Goal: Transaction & Acquisition: Book appointment/travel/reservation

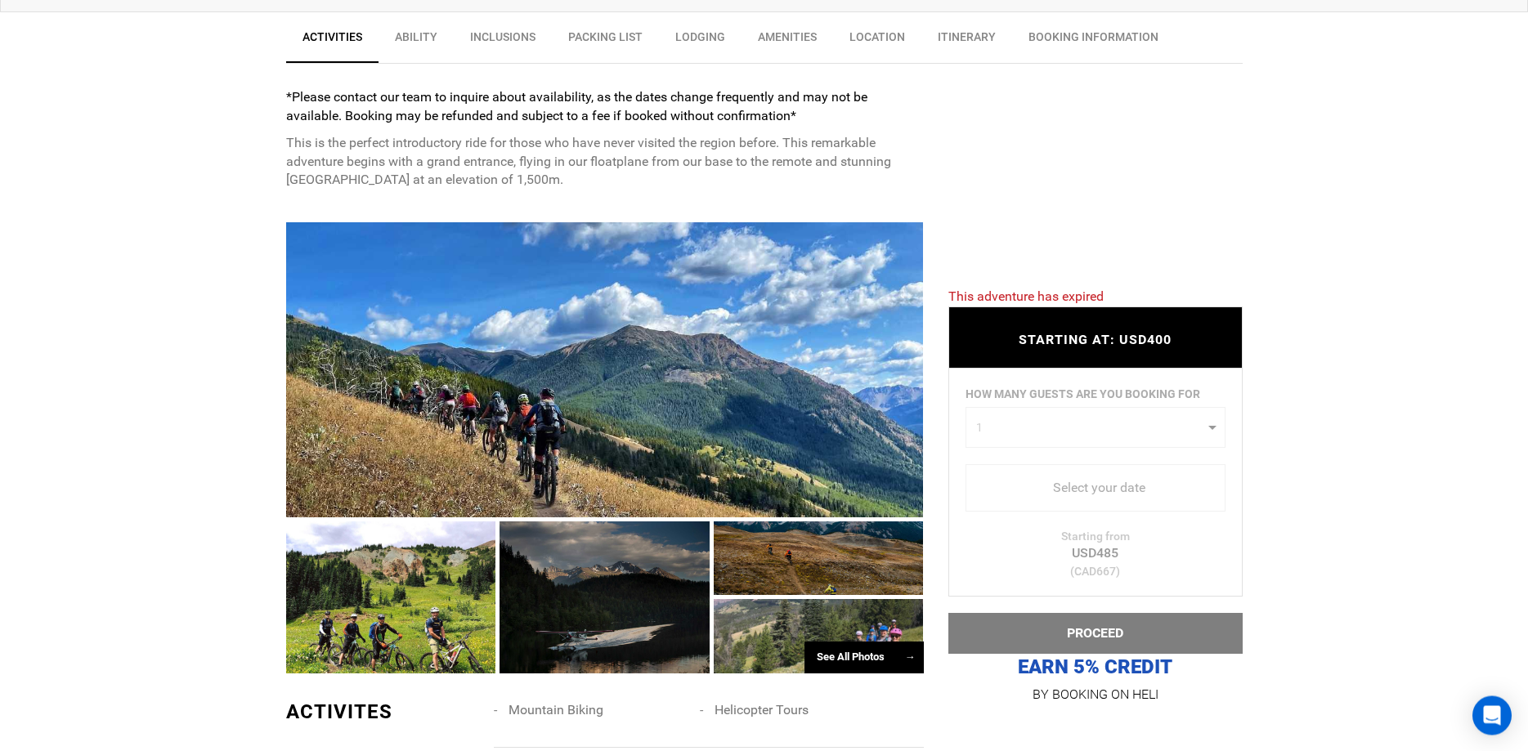
scroll to position [667, 0]
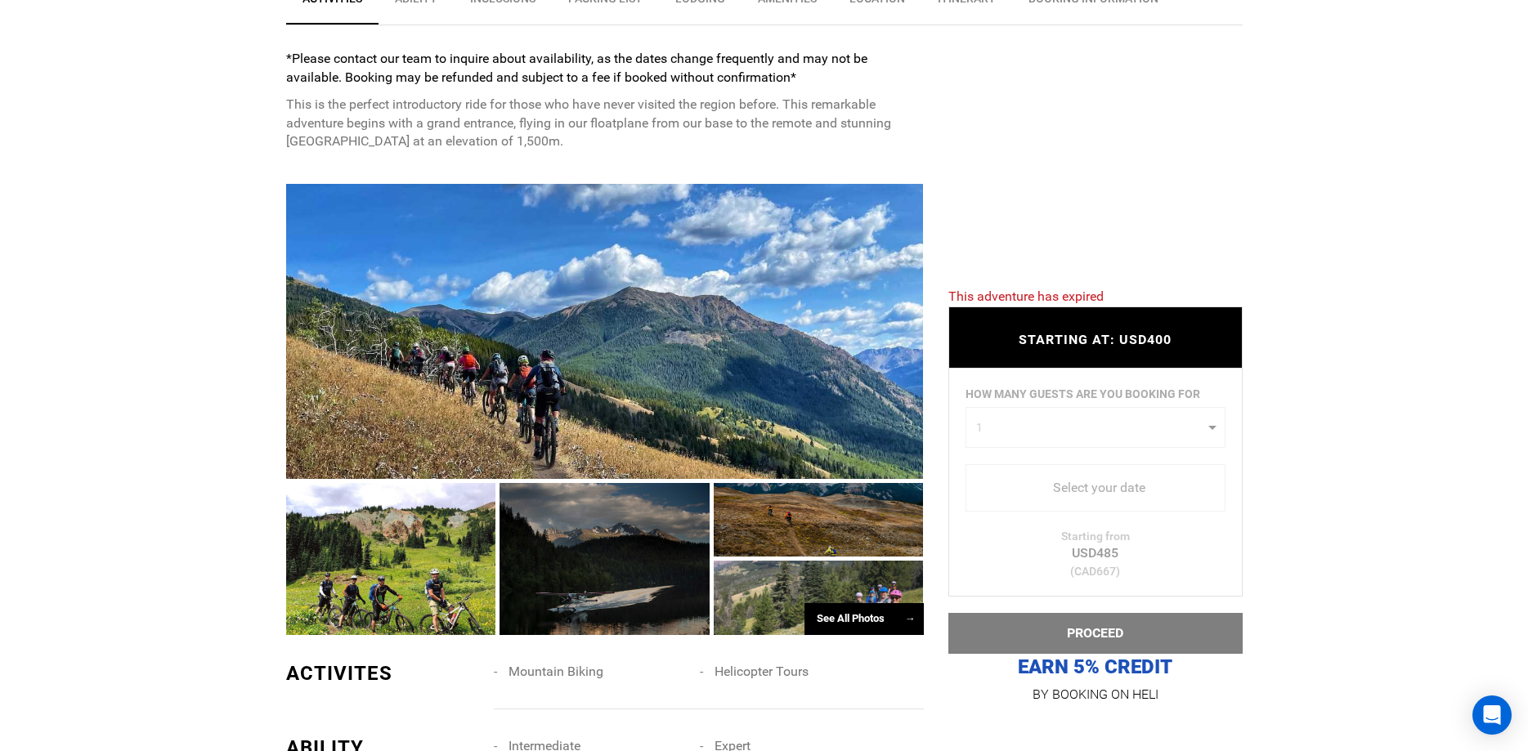
click at [839, 404] on div at bounding box center [605, 331] width 638 height 295
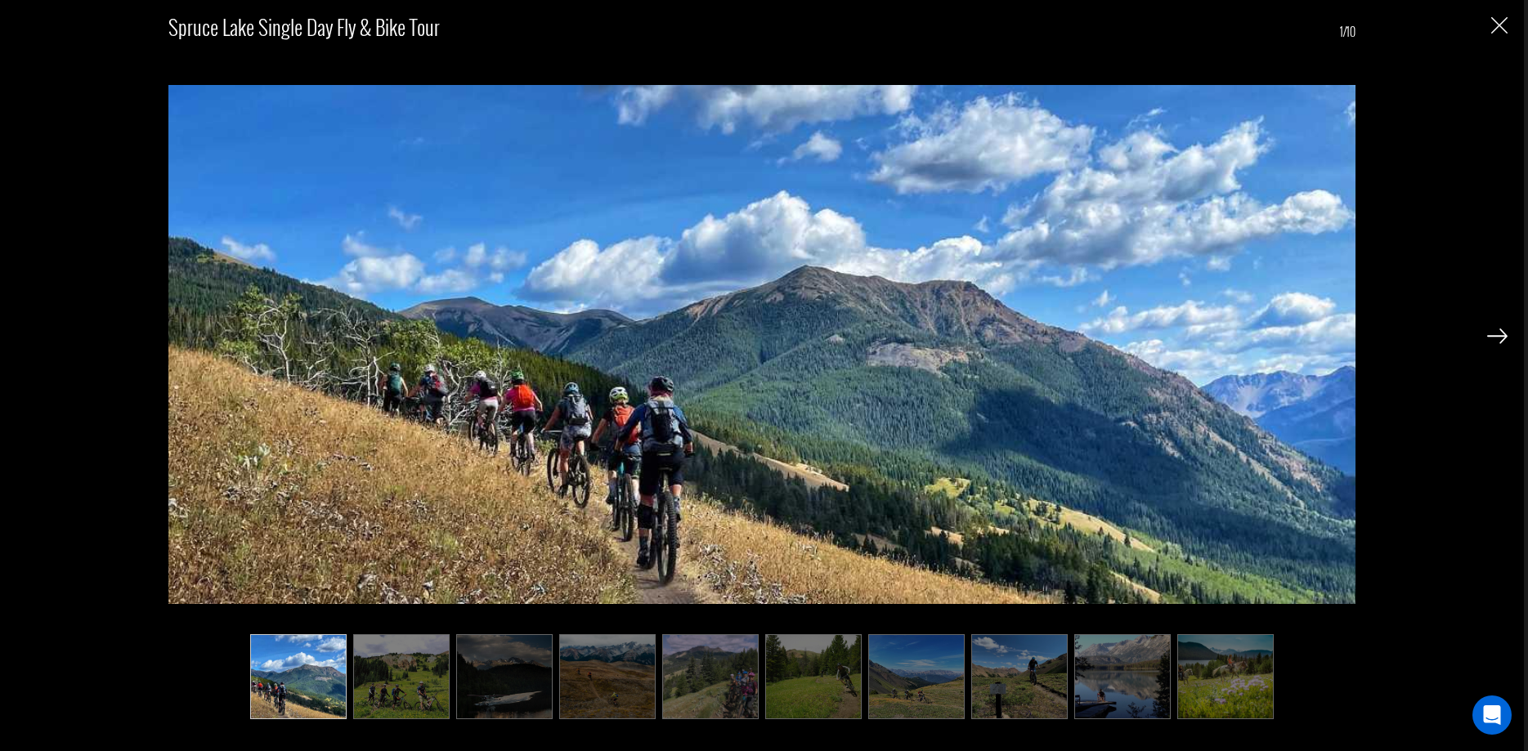
click at [1495, 333] on img at bounding box center [1497, 336] width 20 height 15
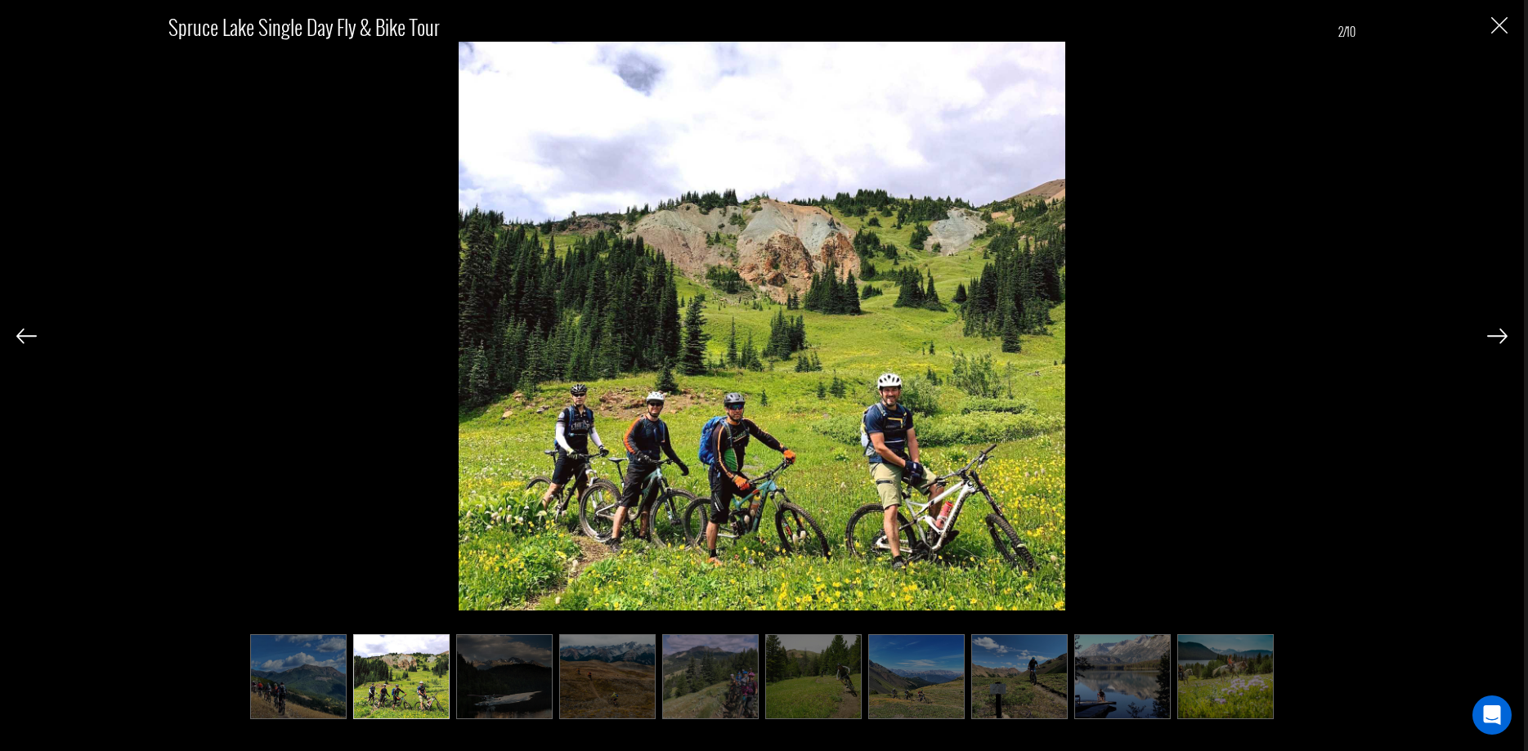
click at [1502, 335] on img at bounding box center [1497, 336] width 20 height 15
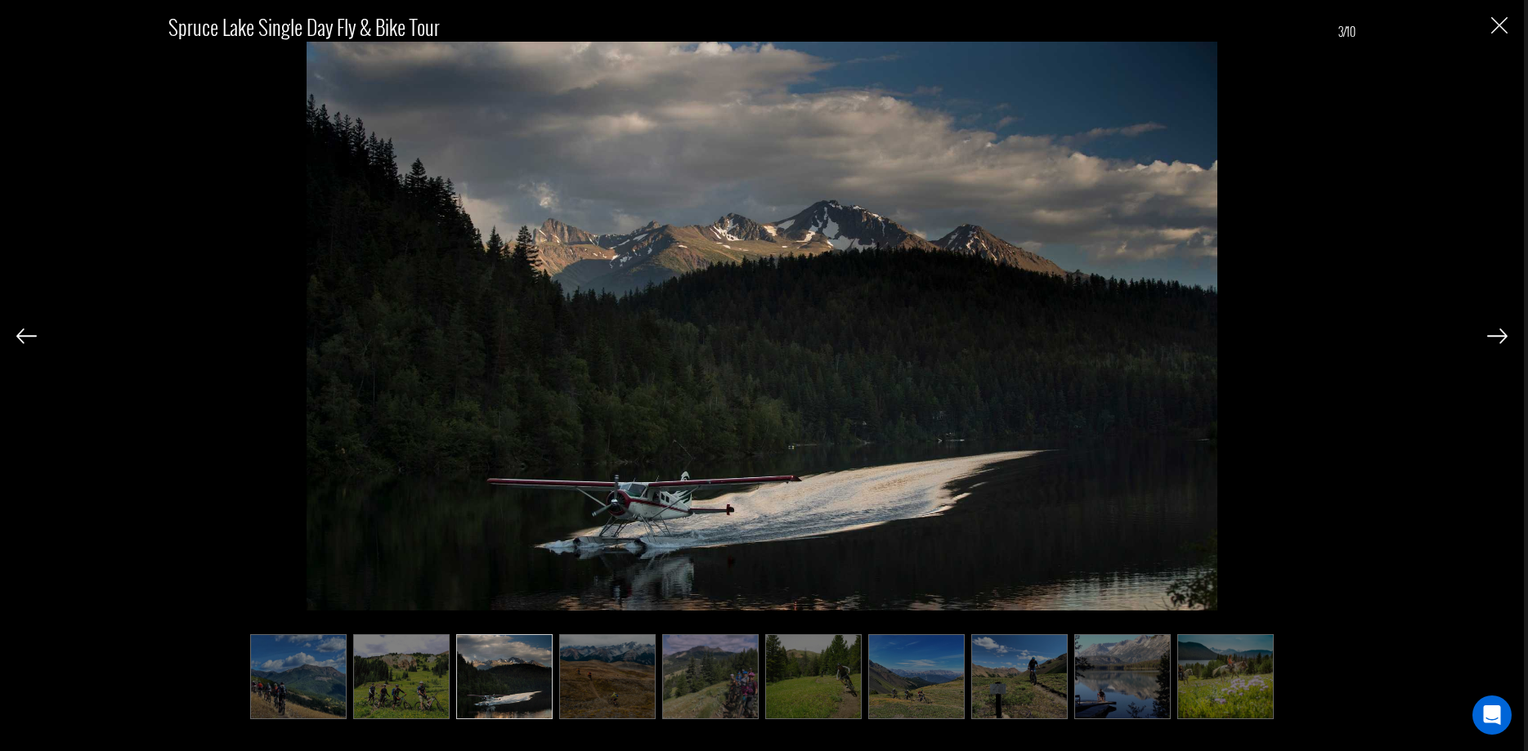
click at [1502, 335] on img at bounding box center [1497, 336] width 20 height 15
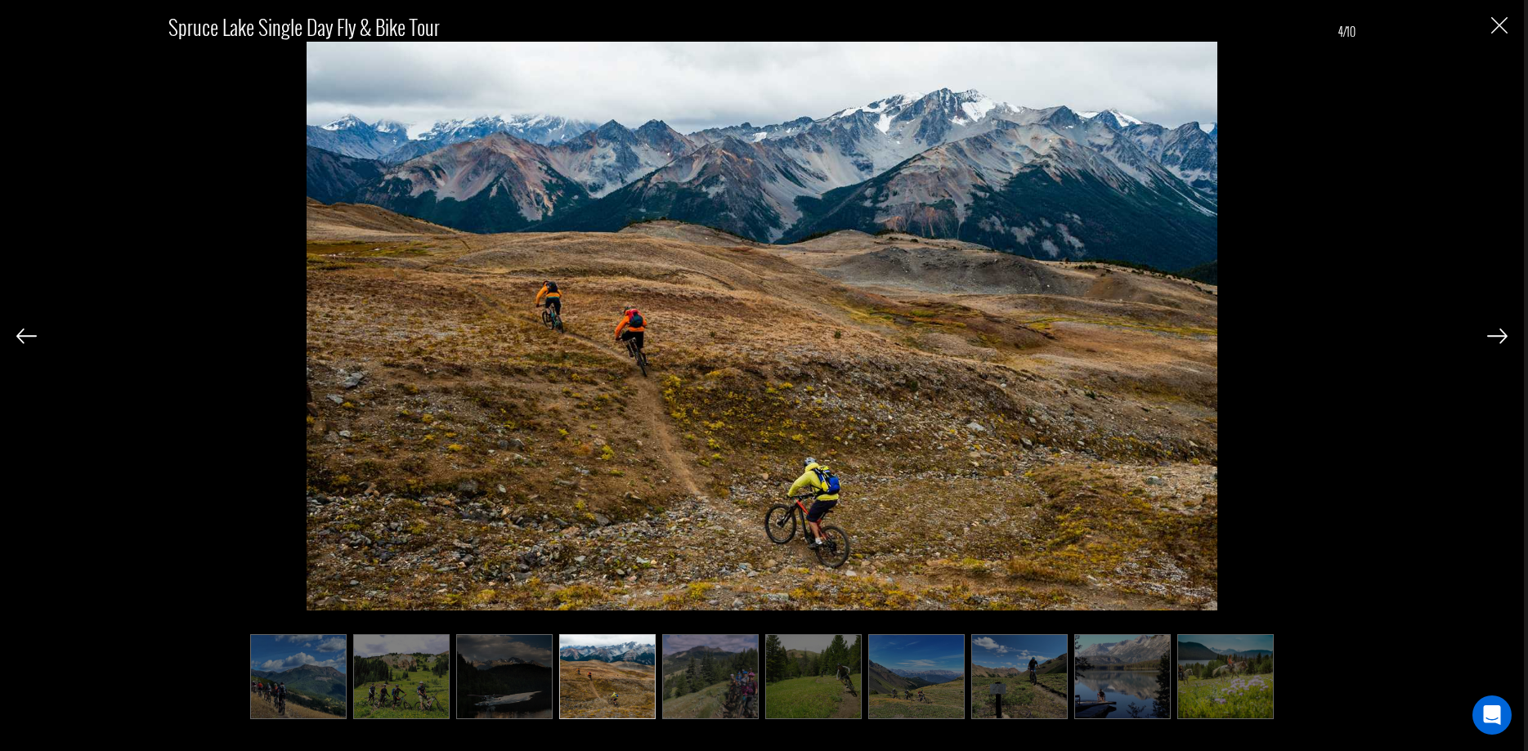
click at [1504, 335] on img at bounding box center [1497, 336] width 20 height 15
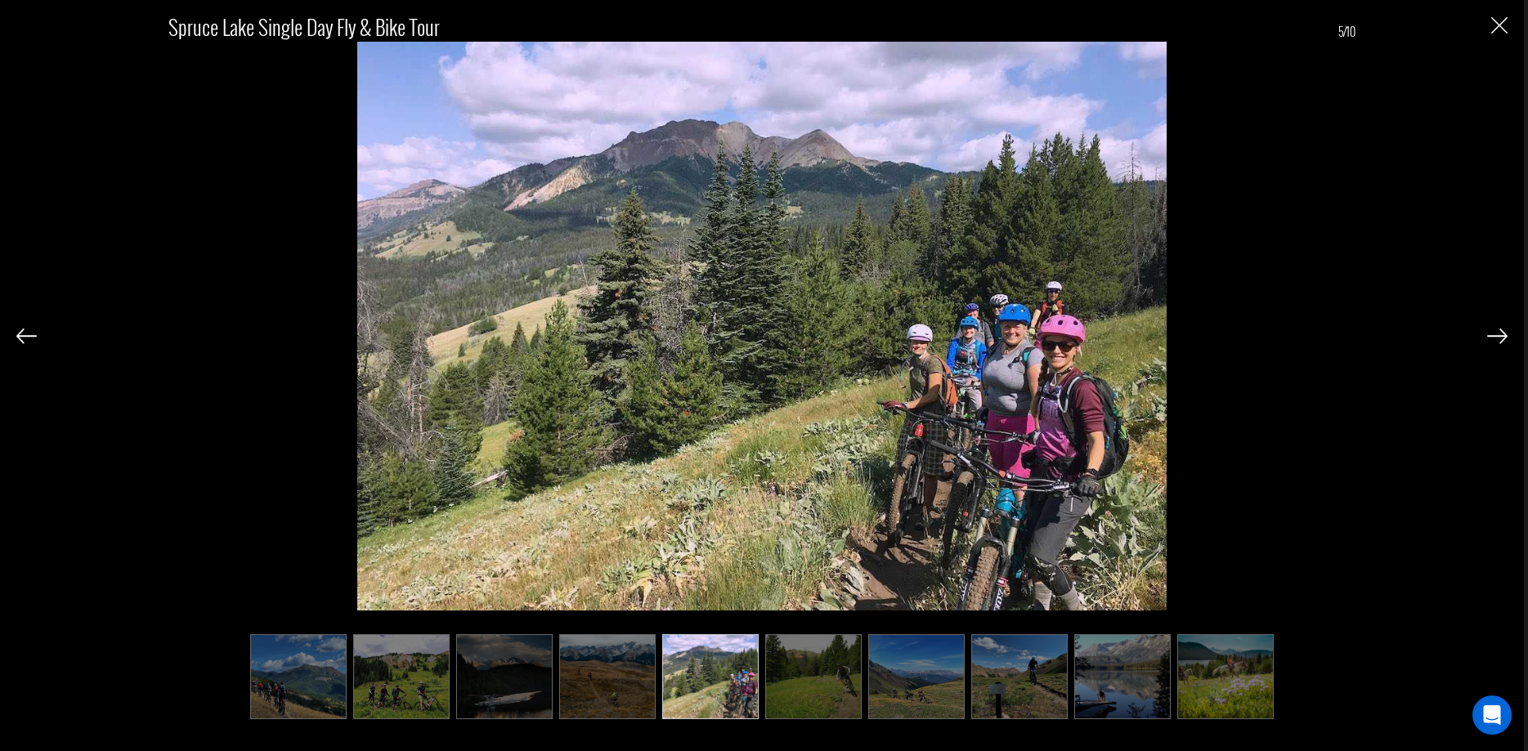
click at [1504, 335] on img at bounding box center [1497, 336] width 20 height 15
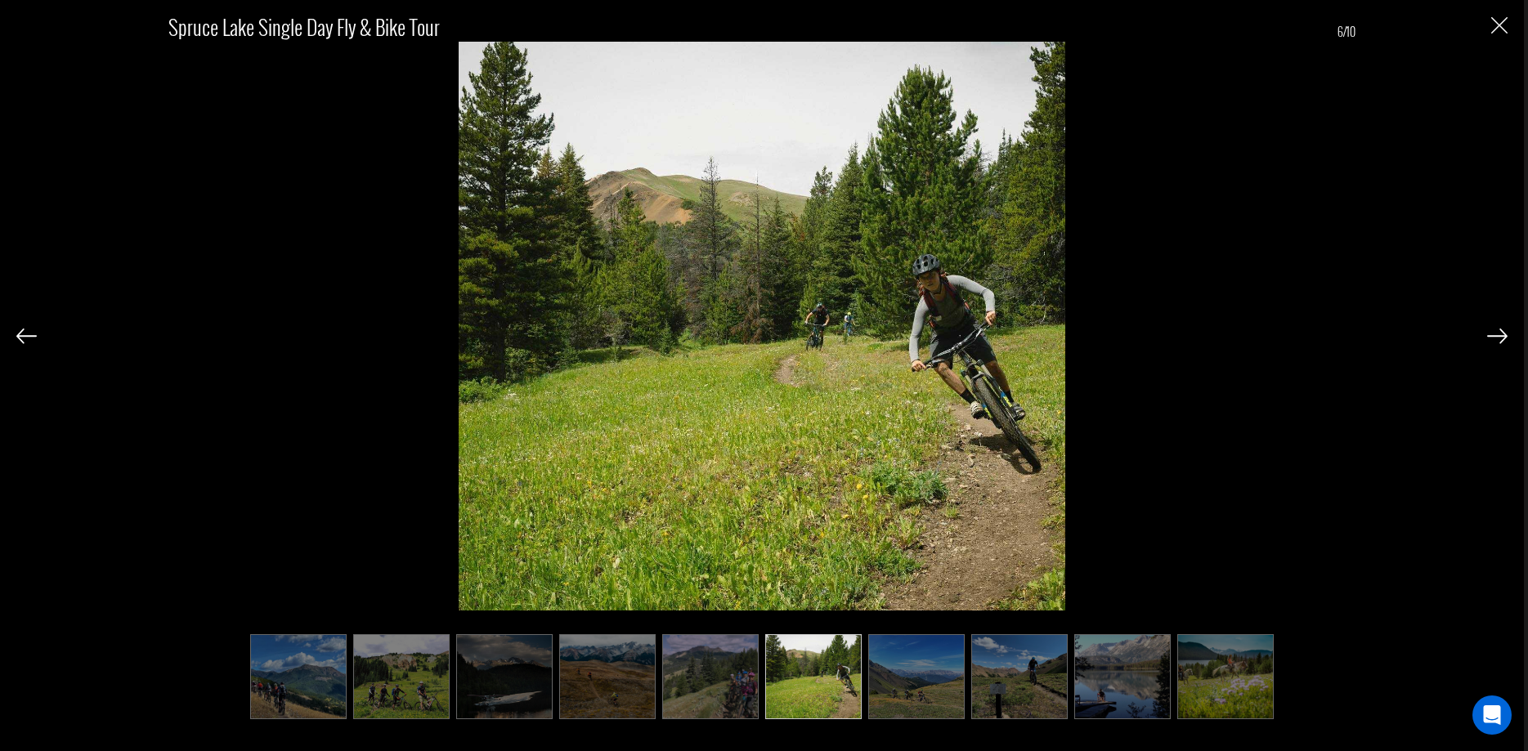
click at [1507, 339] on div "Spruce Lake Single Day Fly & Bike Tour 6/10" at bounding box center [762, 375] width 1524 height 751
click at [1494, 334] on img at bounding box center [1497, 336] width 20 height 15
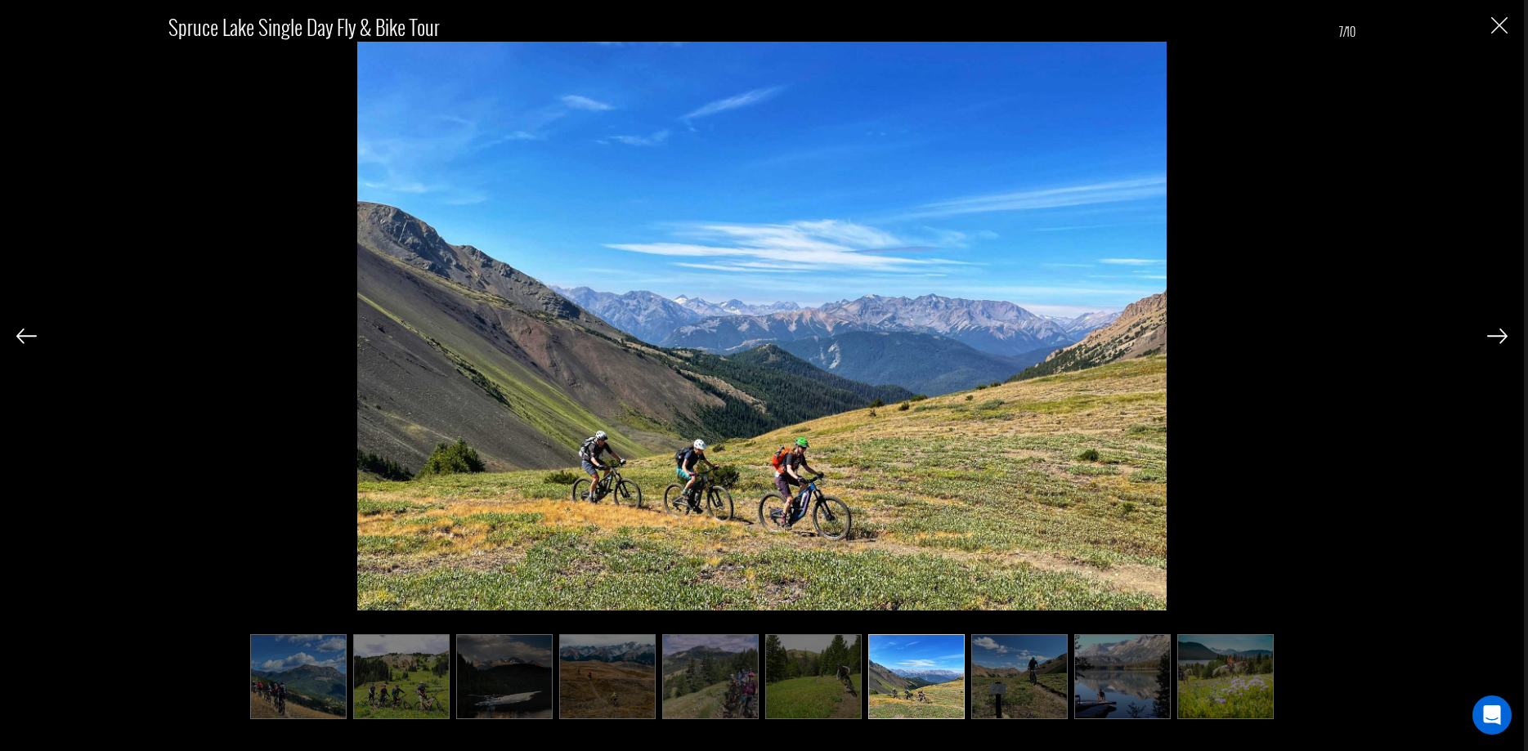
click at [1494, 341] on img at bounding box center [1497, 336] width 20 height 15
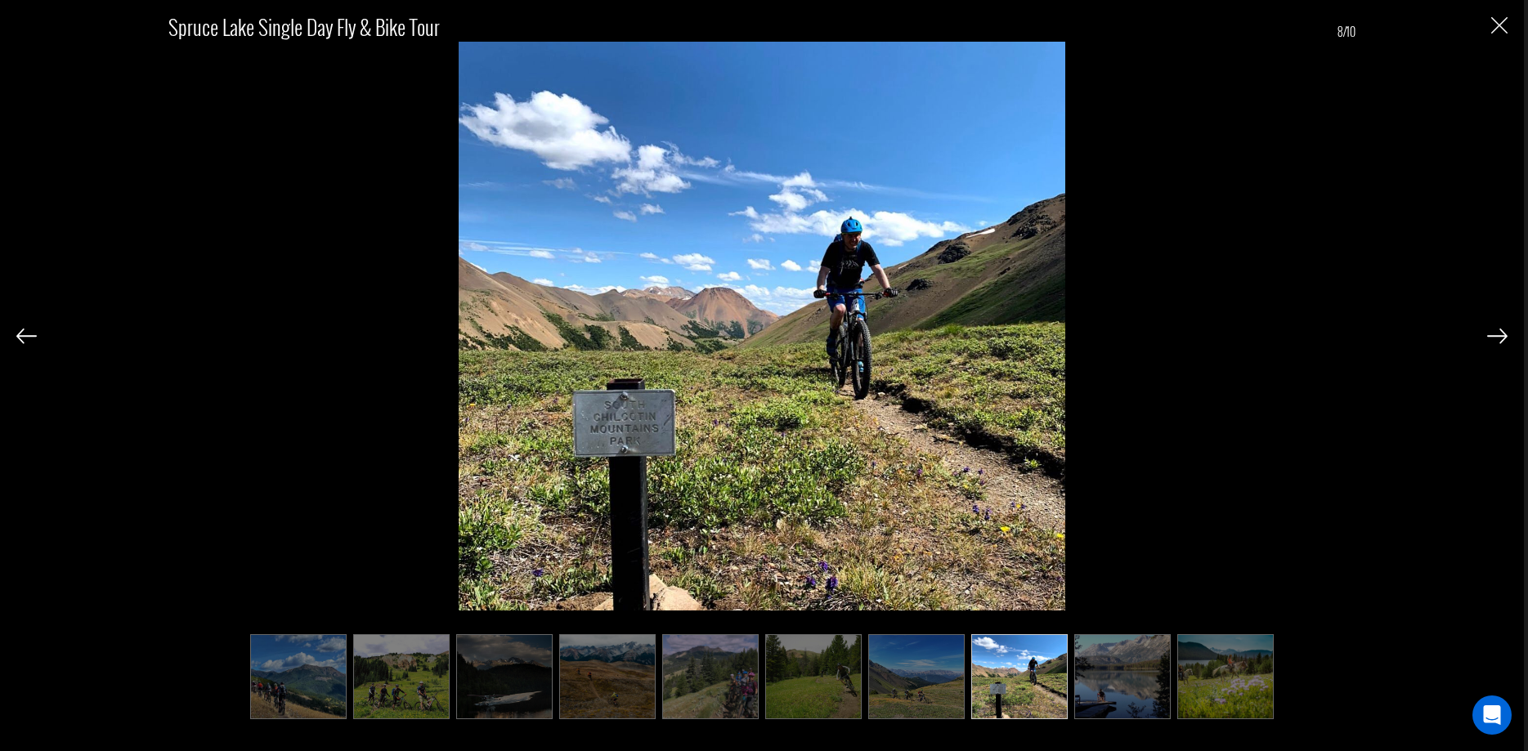
click at [1494, 340] on img at bounding box center [1497, 336] width 20 height 15
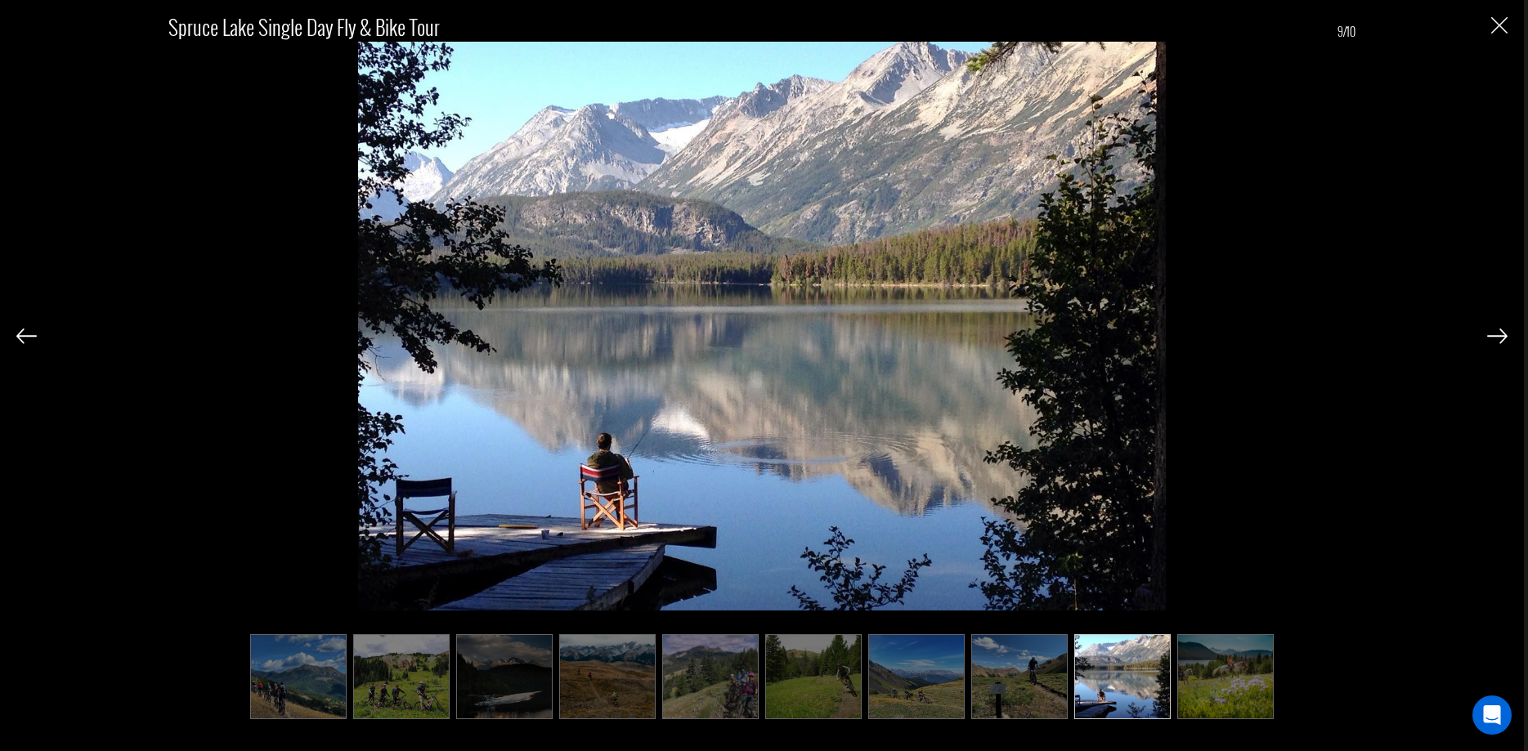
click at [1494, 340] on img at bounding box center [1497, 336] width 20 height 15
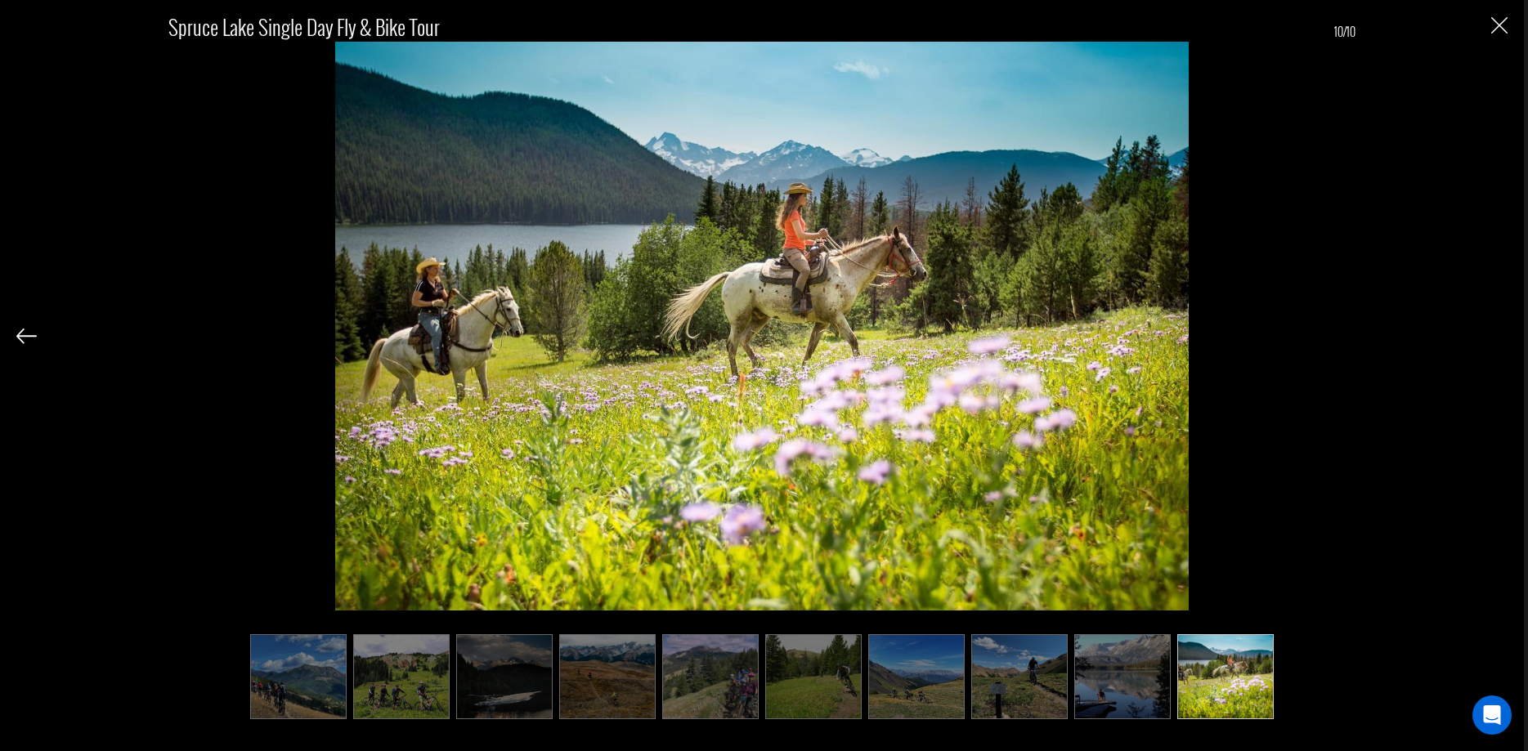
click at [26, 339] on img at bounding box center [26, 336] width 20 height 15
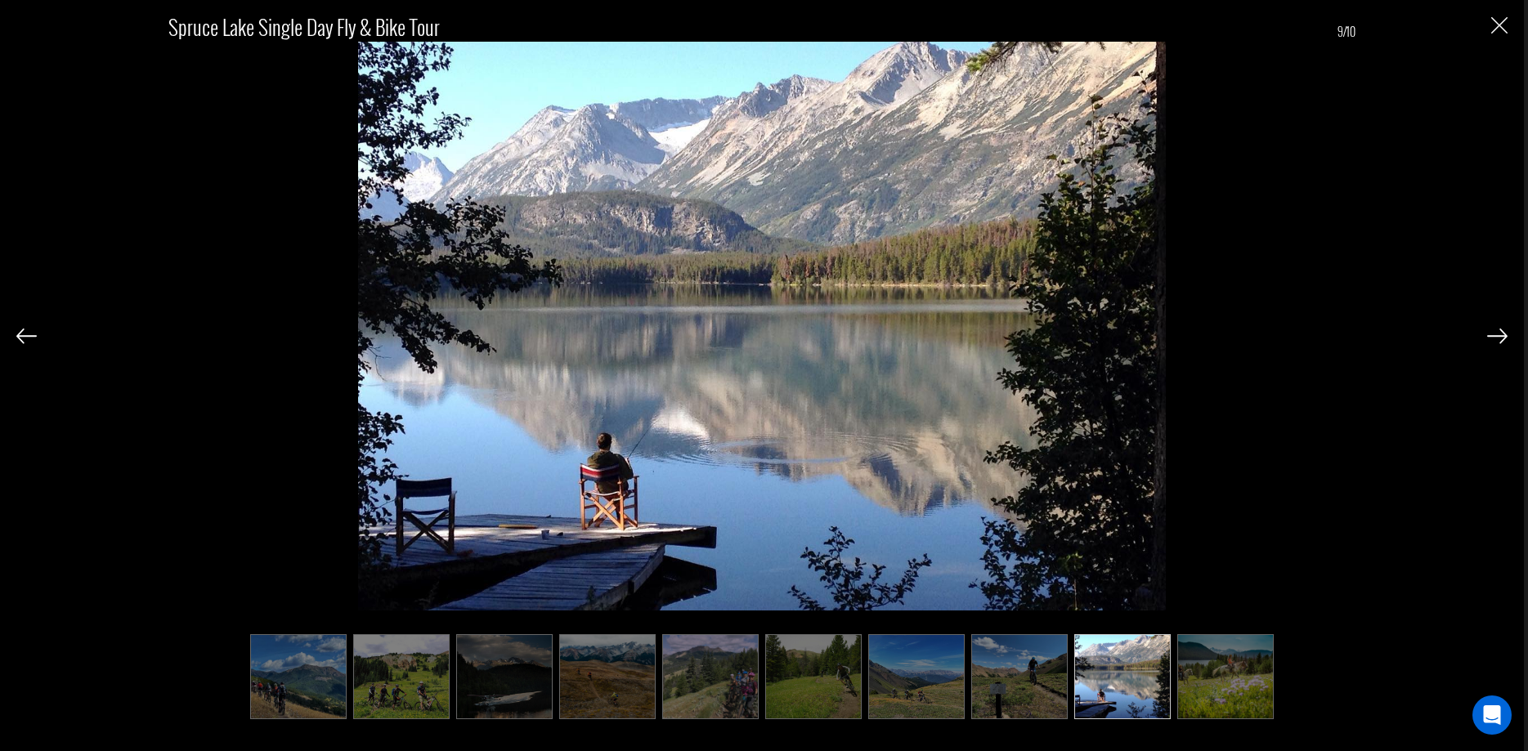
click at [26, 338] on img at bounding box center [26, 336] width 20 height 15
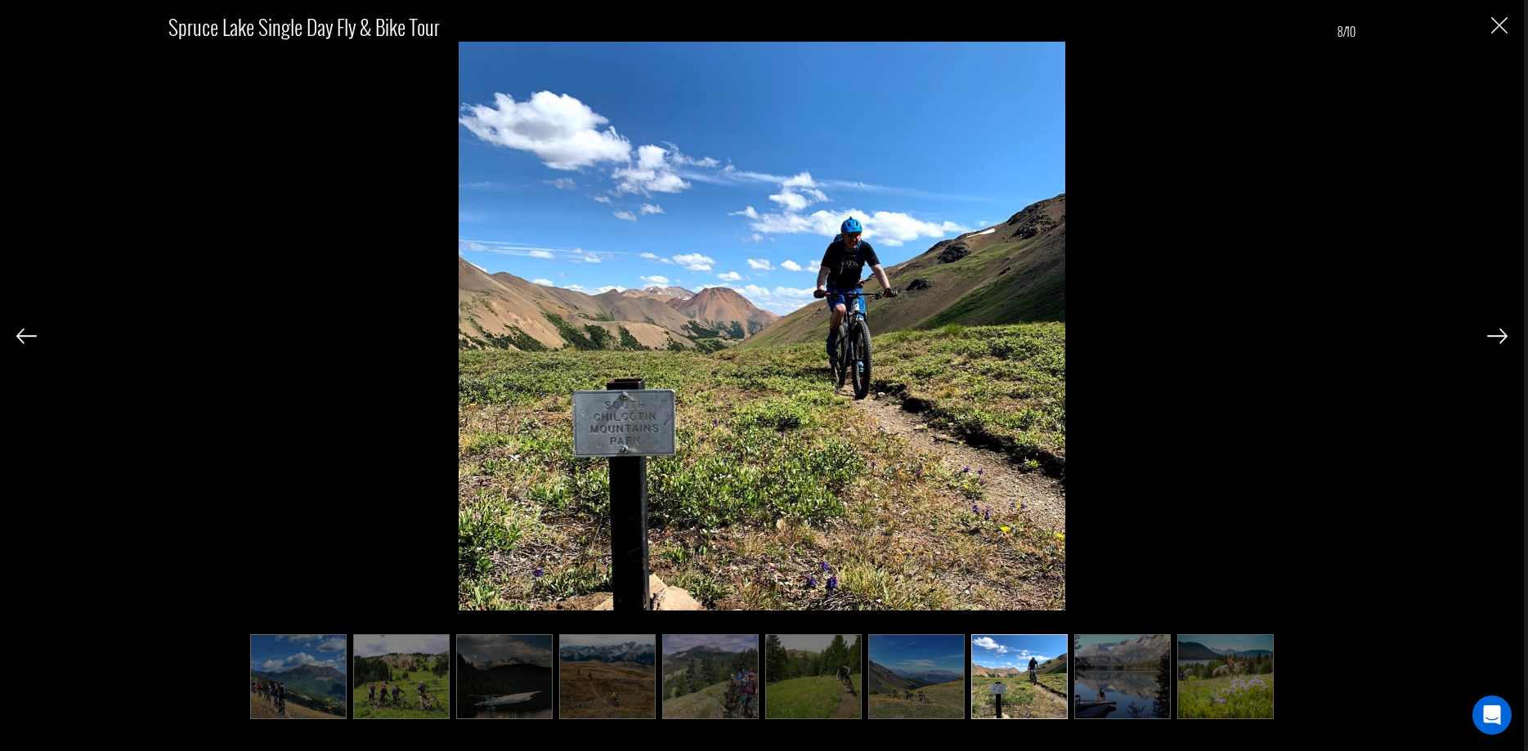
click at [26, 338] on img at bounding box center [26, 336] width 20 height 15
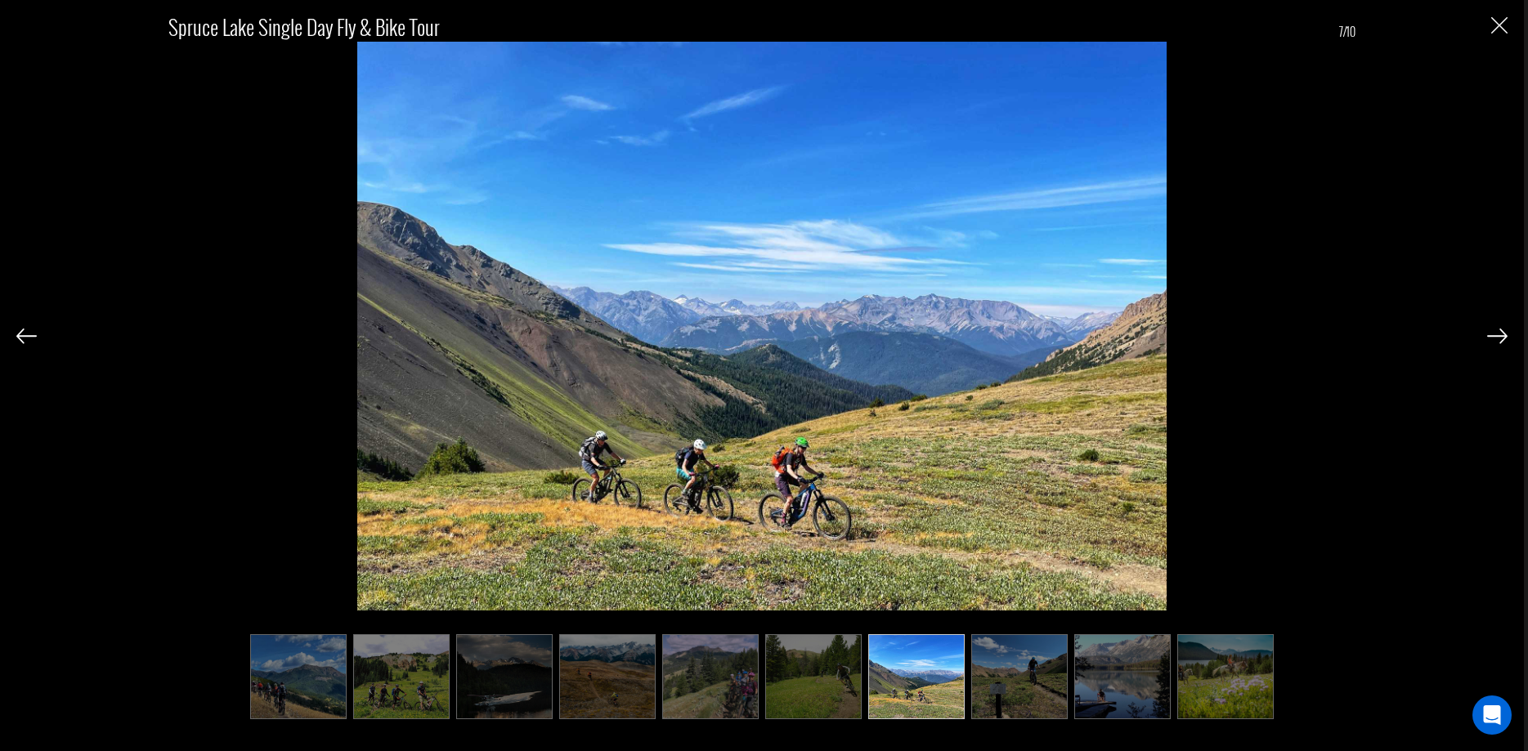
click at [20, 334] on img at bounding box center [26, 336] width 20 height 15
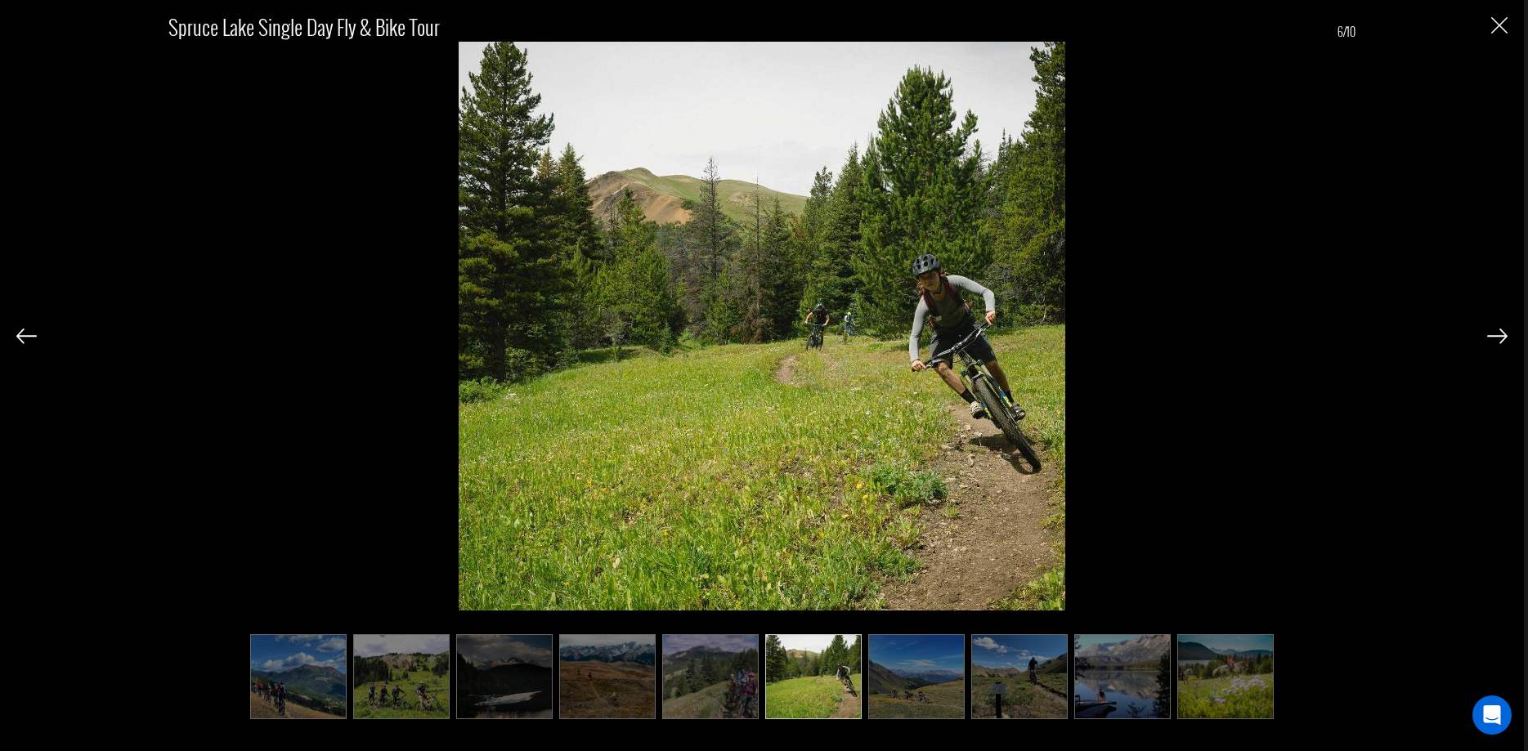
click at [20, 331] on img at bounding box center [26, 336] width 20 height 15
